Goal: Information Seeking & Learning: Learn about a topic

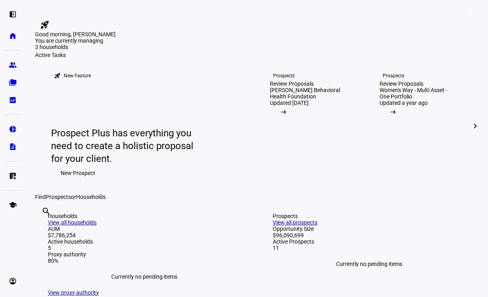
click at [115, 60] on div "7 prospects" at bounding box center [75, 56] width 80 height 8
click at [115, 75] on div "3 households 7 prospects $4.3M 3 households" at bounding box center [75, 59] width 80 height 31
click at [115, 75] on div "3 households" at bounding box center [75, 71] width 80 height 8
click at [234, 52] on div "You are currently managing 3 households 7 prospects $4.3M 3 households" at bounding box center [256, 44] width 443 height 14
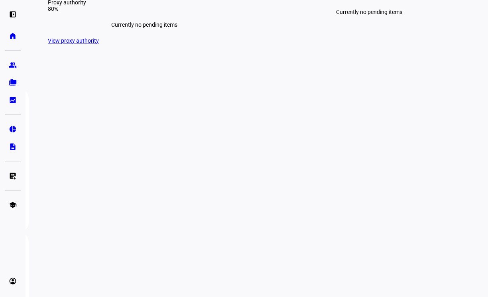
scroll to position [253, 0]
drag, startPoint x: 267, startPoint y: 41, endPoint x: 335, endPoint y: 43, distance: 68.1
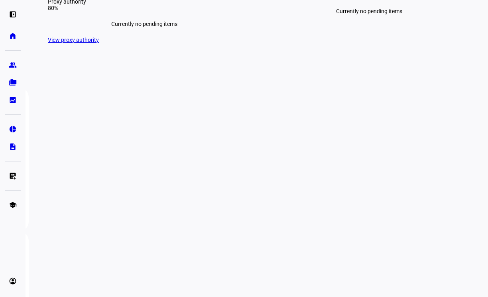
drag, startPoint x: 189, startPoint y: 41, endPoint x: 337, endPoint y: 44, distance: 148.6
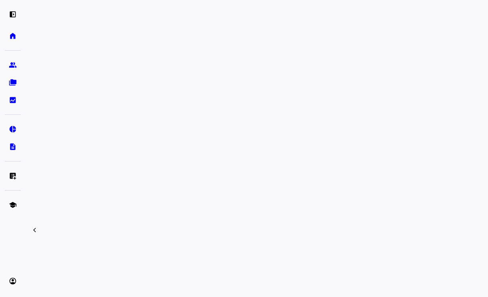
scroll to position [326, 0]
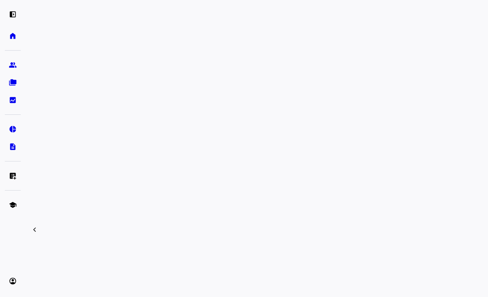
drag, startPoint x: 48, startPoint y: 61, endPoint x: 99, endPoint y: 62, distance: 51.0
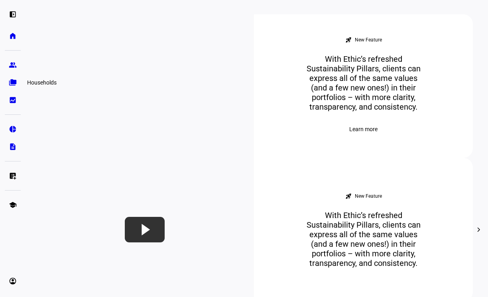
click at [14, 78] on link "folder_copy Households" at bounding box center [13, 82] width 16 height 16
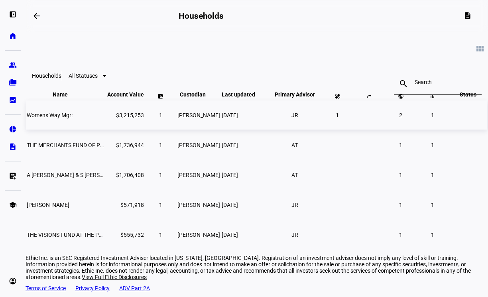
click at [63, 118] on span "Womens Way Mgr:" at bounding box center [50, 115] width 46 height 6
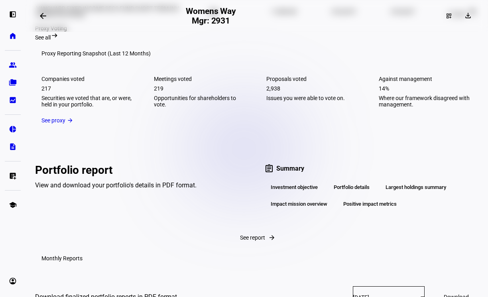
scroll to position [876, 0]
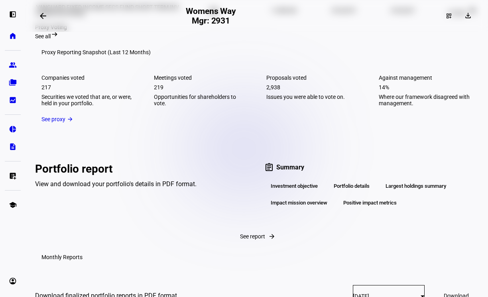
click at [123, 55] on h3 "Proxy Reporting Snapshot (Last 12 Months)" at bounding box center [95, 52] width 109 height 6
click at [91, 129] on mat-card-content "Companies voted 217 Securities we voted that are, or were, held in your portfol…" at bounding box center [256, 97] width 443 height 64
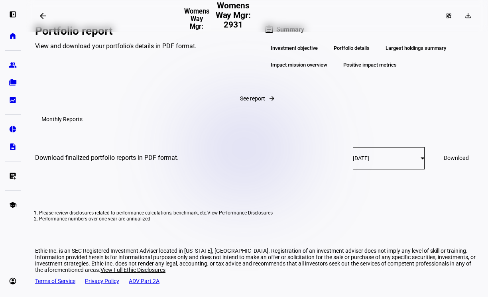
scroll to position [1050, 0]
click at [240, 102] on span "See report" at bounding box center [252, 98] width 25 height 6
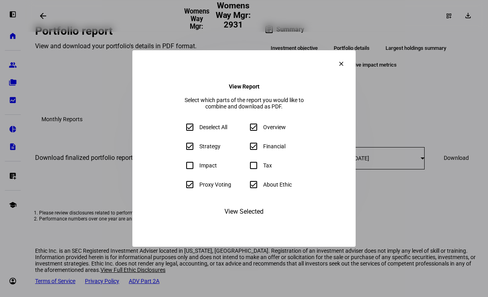
click at [237, 221] on span "View Selected" at bounding box center [243, 211] width 39 height 19
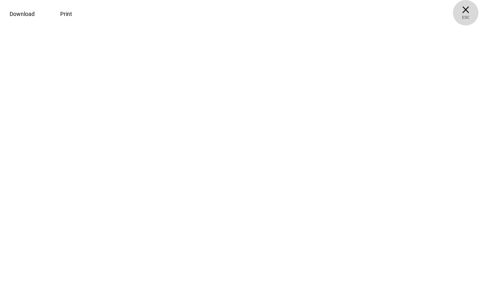
click at [470, 10] on span "× ESC" at bounding box center [465, 12] width 25 height 25
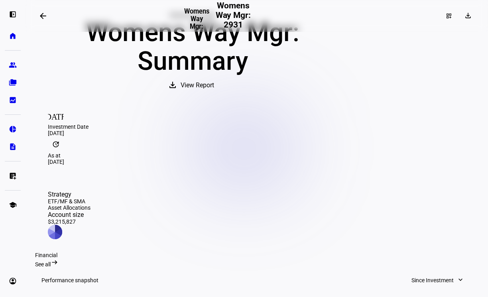
scroll to position [95, 0]
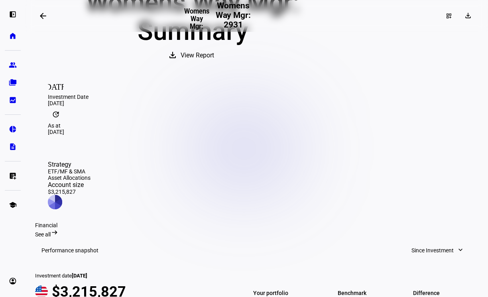
click at [214, 65] on span "View Report" at bounding box center [196, 55] width 33 height 19
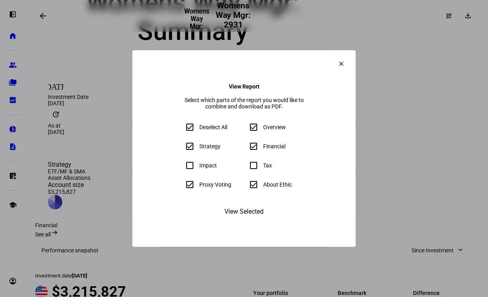
click at [182, 169] on eth-form-field-wrapper "Impact" at bounding box center [212, 165] width 61 height 16
click at [345, 60] on mat-icon "clear" at bounding box center [340, 63] width 7 height 7
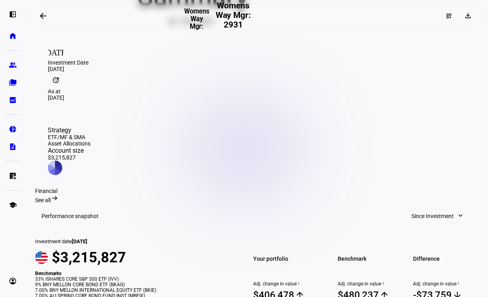
scroll to position [141, 0]
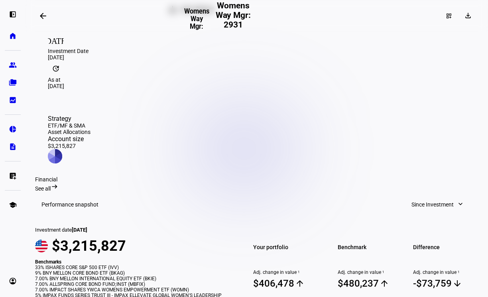
click at [90, 135] on div "Account size" at bounding box center [69, 139] width 43 height 8
click at [90, 135] on div "Account size $3,215,827" at bounding box center [69, 142] width 43 height 14
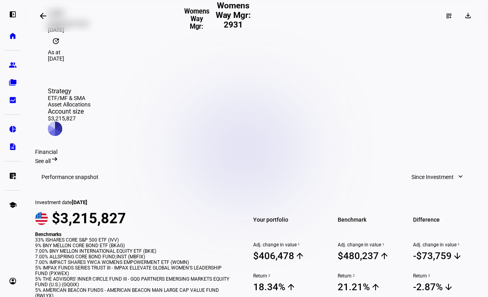
scroll to position [184, 0]
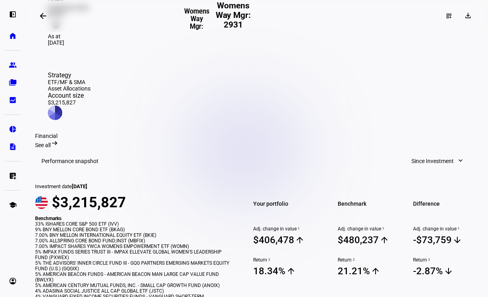
click at [463, 139] on div "See all arrow_right_alt" at bounding box center [256, 143] width 443 height 9
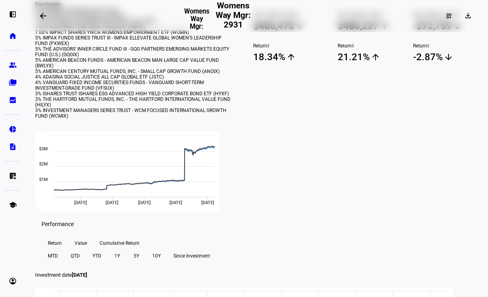
scroll to position [155, 0]
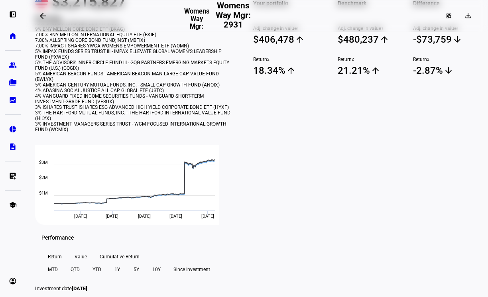
drag, startPoint x: 291, startPoint y: 229, endPoint x: 35, endPoint y: 22, distance: 329.1
click at [35, 22] on eth-layout-page-content "arrow_backwards Womens Way Mgr: Womens Way Mgr: 2931 dashboard_customize downlo…" at bounding box center [256, 148] width 462 height 297
click at [103, 32] on div "9% BNY MELLON CORE BOND ETF (BKAG)" at bounding box center [133, 29] width 196 height 6
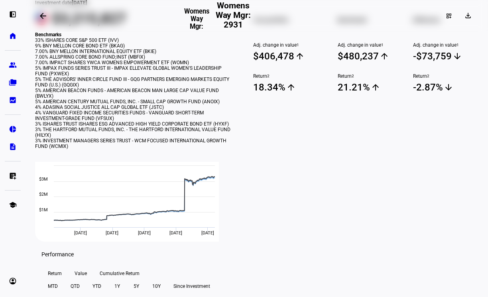
scroll to position [137, 0]
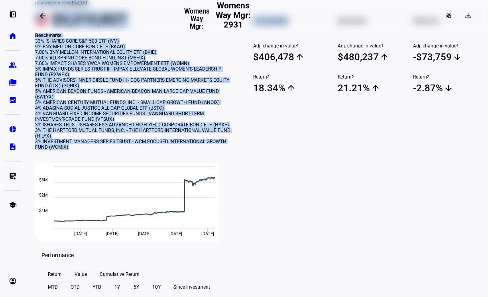
drag, startPoint x: 45, startPoint y: 50, endPoint x: 251, endPoint y: 200, distance: 255.0
click at [251, 200] on div "Investment date [DATE] $3,215,827 Benchmarks 33% ISHARES CORE S&P 500 ETF (IVV)…" at bounding box center [256, 116] width 443 height 251
click at [253, 43] on div at bounding box center [285, 43] width 65 height 0
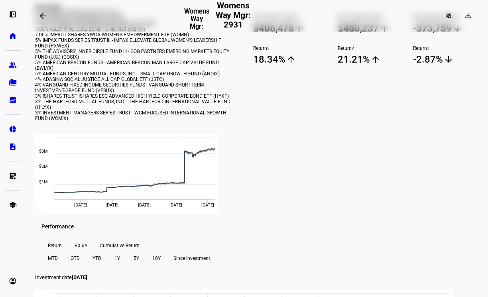
scroll to position [167, 0]
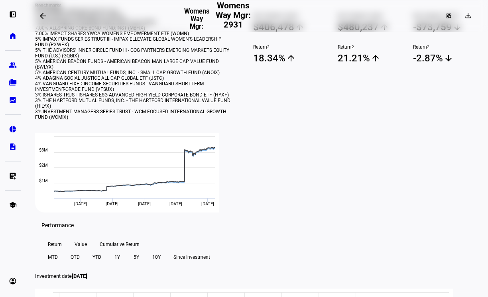
click at [210, 9] on h3 "Womens Way Mgr:" at bounding box center [196, 19] width 27 height 23
click at [249, 20] on h2 "Womens Way Mgr: 2931" at bounding box center [233, 16] width 46 height 30
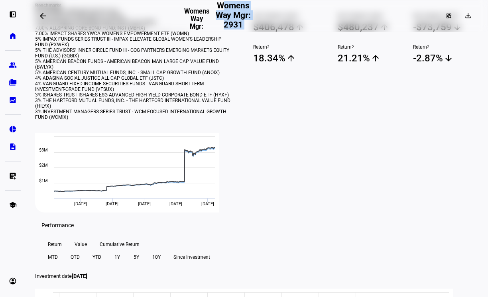
click at [249, 20] on h2 "Womens Way Mgr: 2931" at bounding box center [233, 16] width 46 height 30
click at [285, 13] on div at bounding box center [285, 13] width 65 height 0
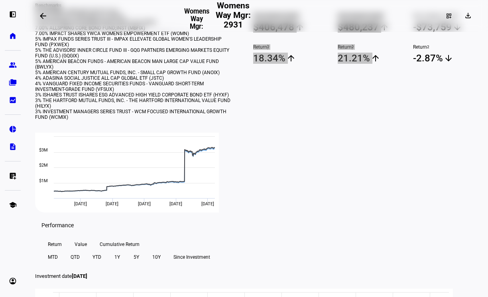
drag, startPoint x: 251, startPoint y: 37, endPoint x: 515, endPoint y: 274, distance: 354.4
click at [487, 274] on html "left_panel_open home Home Advisors group Prospects folder_copy Households bid_l…" at bounding box center [244, 148] width 488 height 297
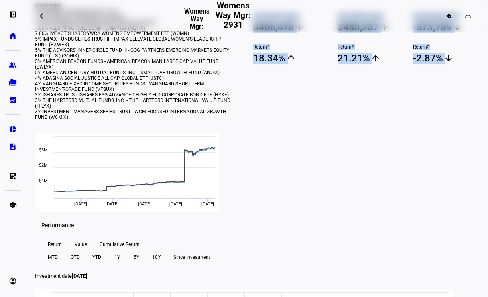
click at [316, 168] on div "Your portfolio Adj. change in value 1 $406,478 arrow_upward Return 2 18.34% arr…" at bounding box center [285, 92] width 84 height 242
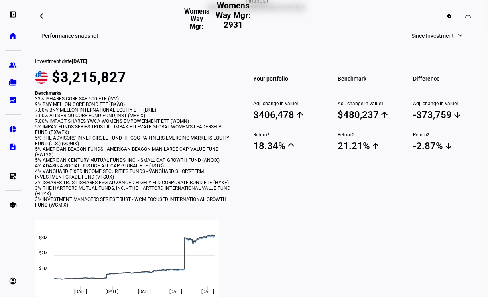
scroll to position [0, 0]
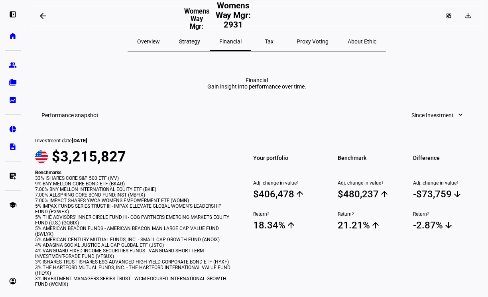
click at [249, 90] on div "Gain insight into performance over time." at bounding box center [256, 86] width 99 height 6
click at [248, 88] on div "Financial Gain insight into performance over time." at bounding box center [256, 83] width 99 height 13
drag, startPoint x: 238, startPoint y: 82, endPoint x: 423, endPoint y: 109, distance: 186.5
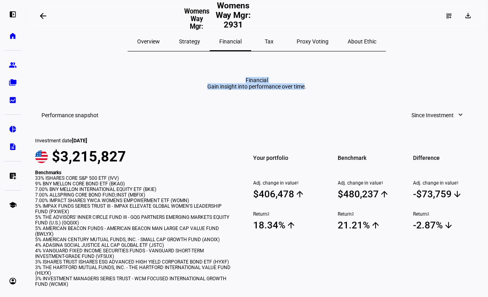
click at [306, 90] on div "Financial Gain insight into performance over time." at bounding box center [256, 83] width 99 height 13
click at [306, 90] on div "Gain insight into performance over time." at bounding box center [256, 86] width 99 height 6
click at [160, 42] on span "Overview" at bounding box center [148, 42] width 23 height 6
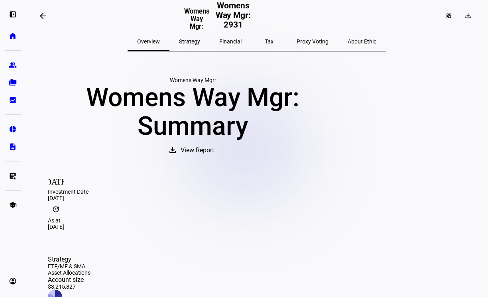
click at [47, 19] on mat-icon "arrow_backwards" at bounding box center [43, 16] width 10 height 10
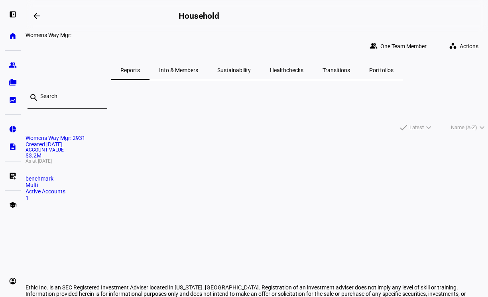
click at [78, 38] on div "Womens Way Mgr:" at bounding box center [256, 35] width 462 height 6
click at [102, 38] on div "Womens Way Mgr:" at bounding box center [256, 35] width 462 height 6
click at [12, 14] on eth-mat-symbol "left_panel_open" at bounding box center [13, 14] width 8 height 8
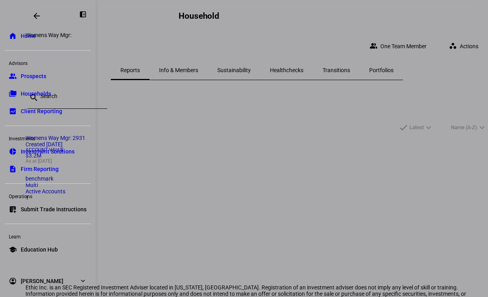
click at [14, 38] on eth-mat-symbol "home" at bounding box center [13, 36] width 8 height 8
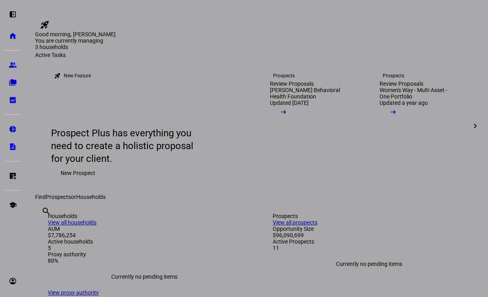
click at [253, 87] on div at bounding box center [244, 148] width 488 height 297
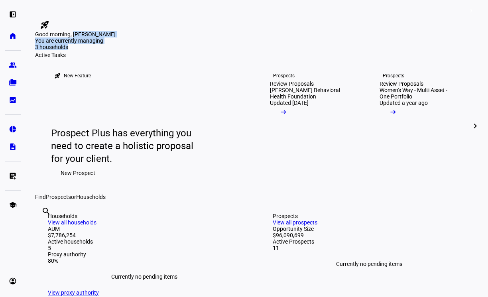
drag, startPoint x: 156, startPoint y: 61, endPoint x: 195, endPoint y: 72, distance: 40.6
click at [195, 52] on plt-personalized-greating "Good morning, [PERSON_NAME] are currently managing 3 households 7 prospects $4.…" at bounding box center [256, 41] width 443 height 21
click at [115, 72] on div "3 households" at bounding box center [75, 71] width 80 height 8
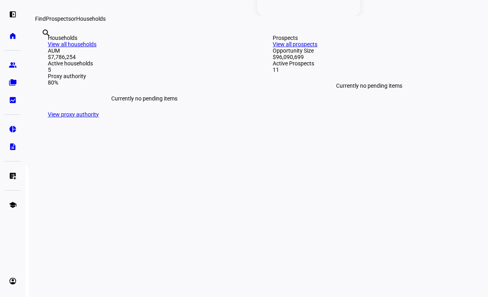
scroll to position [253, 0]
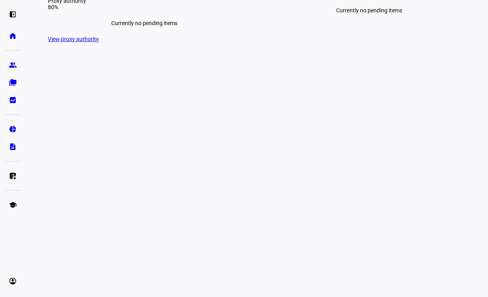
drag, startPoint x: 189, startPoint y: 41, endPoint x: 325, endPoint y: 43, distance: 135.9
drag, startPoint x: 325, startPoint y: 43, endPoint x: 182, endPoint y: 41, distance: 142.6
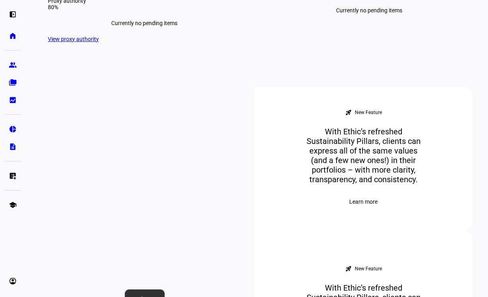
drag, startPoint x: 191, startPoint y: 41, endPoint x: 333, endPoint y: 51, distance: 142.5
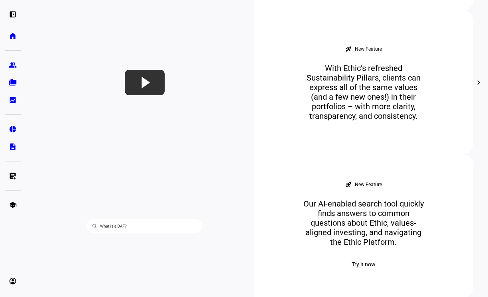
scroll to position [472, 0]
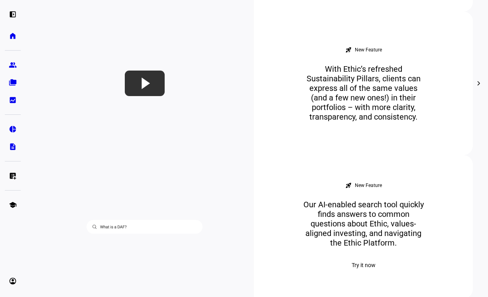
drag, startPoint x: 324, startPoint y: 92, endPoint x: 413, endPoint y: 143, distance: 102.1
drag, startPoint x: 325, startPoint y: 94, endPoint x: 397, endPoint y: 145, distance: 87.8
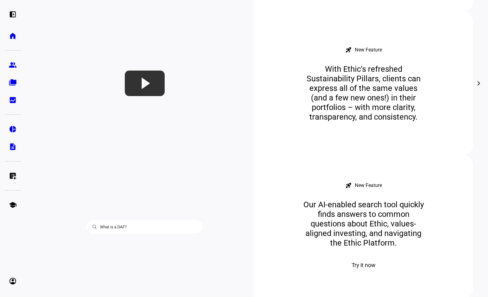
click at [474, 88] on mat-icon "chevron_right" at bounding box center [479, 83] width 10 height 10
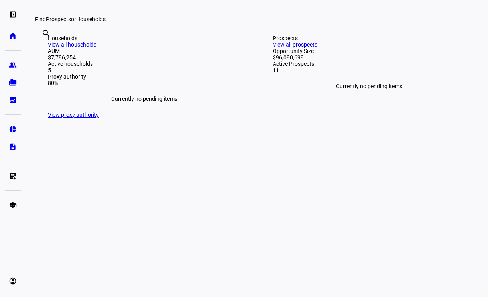
scroll to position [0, 0]
